Goal: Check status: Check status

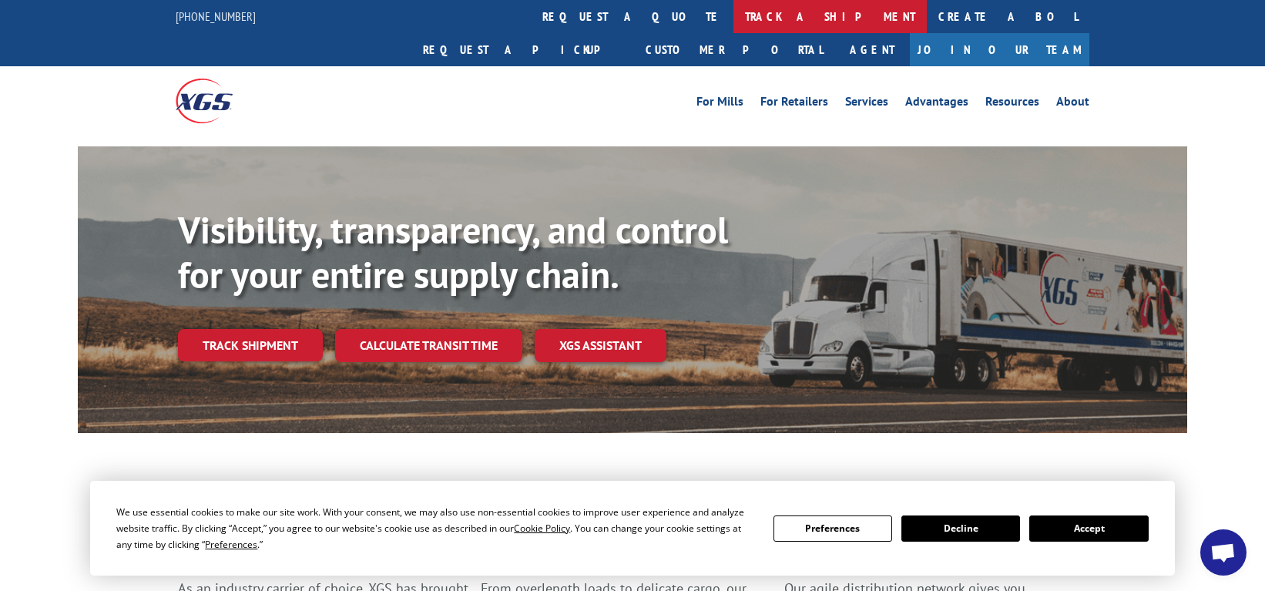
click at [734, 19] on link "track a shipment" at bounding box center [830, 16] width 193 height 33
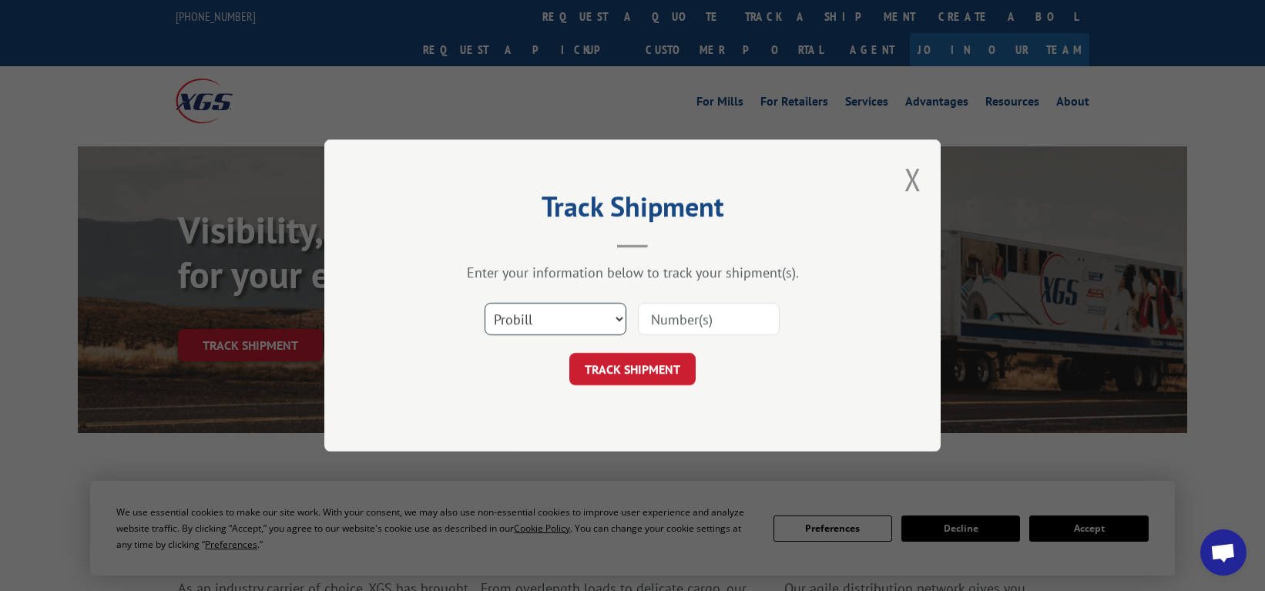
click at [547, 320] on select "Select category... Probill BOL PO" at bounding box center [556, 319] width 142 height 32
select select "bol"
click at [485, 303] on select "Select category... Probill BOL PO" at bounding box center [556, 319] width 142 height 32
click at [705, 321] on input at bounding box center [709, 319] width 142 height 32
type input "6882952"
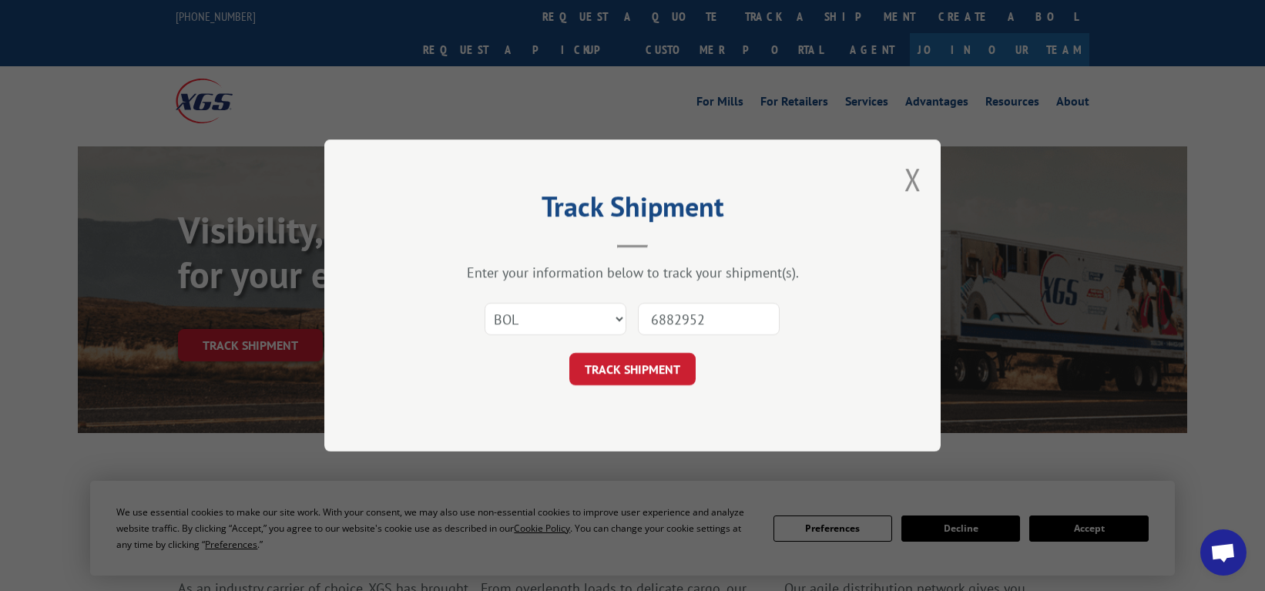
click button "TRACK SHIPMENT" at bounding box center [632, 369] width 126 height 32
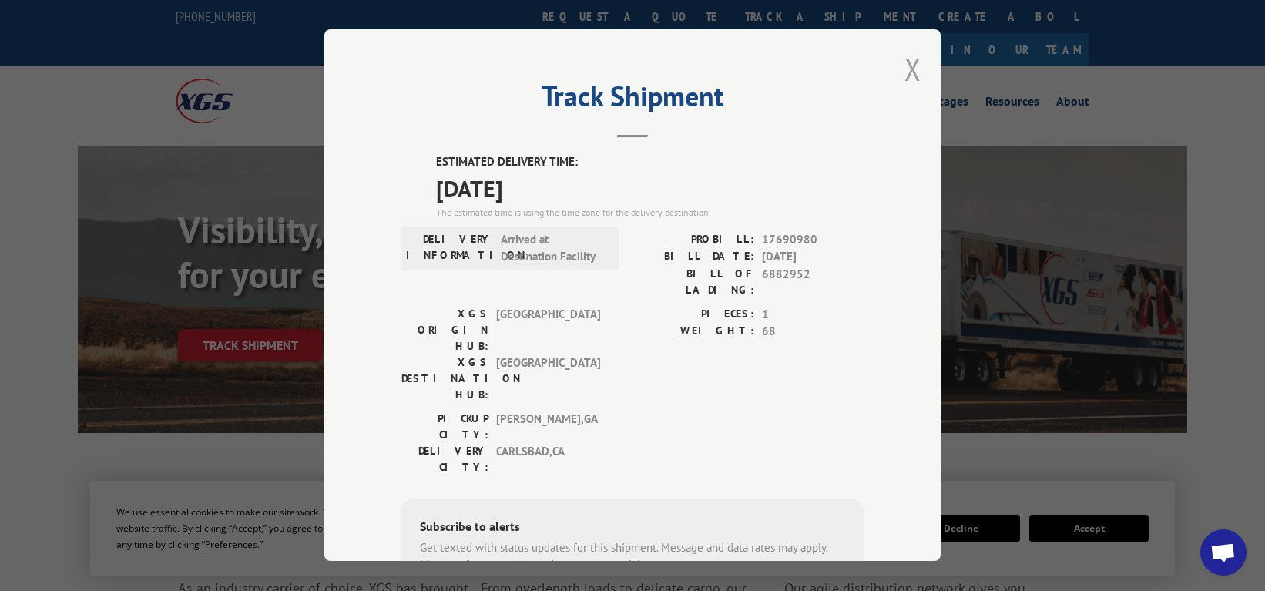
click at [907, 75] on button "Close modal" at bounding box center [913, 69] width 17 height 41
